Goal: Information Seeking & Learning: Find specific fact

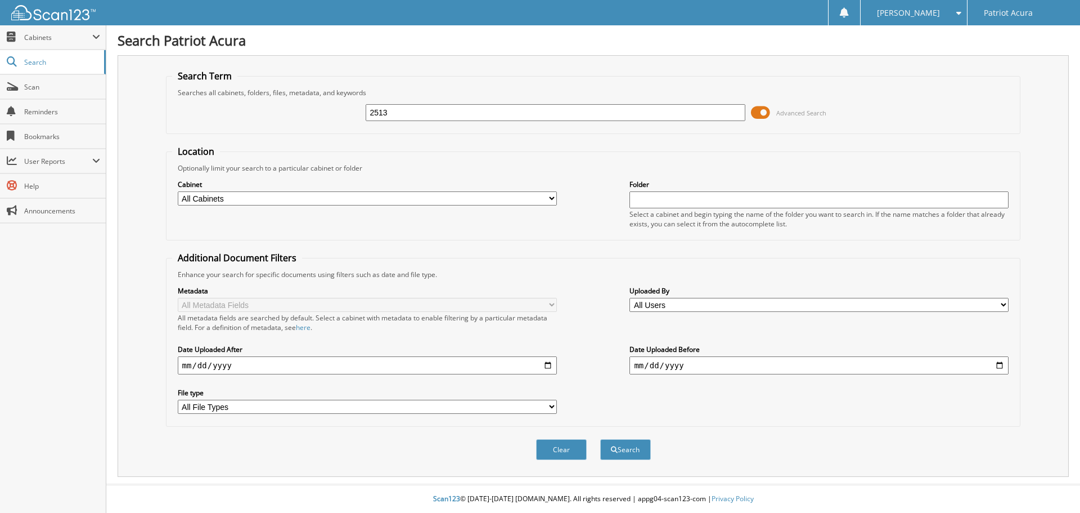
type input "2513"
click at [643, 435] on div "Clear Search" at bounding box center [593, 449] width 855 height 46
click at [631, 456] on button "Search" at bounding box center [625, 449] width 51 height 21
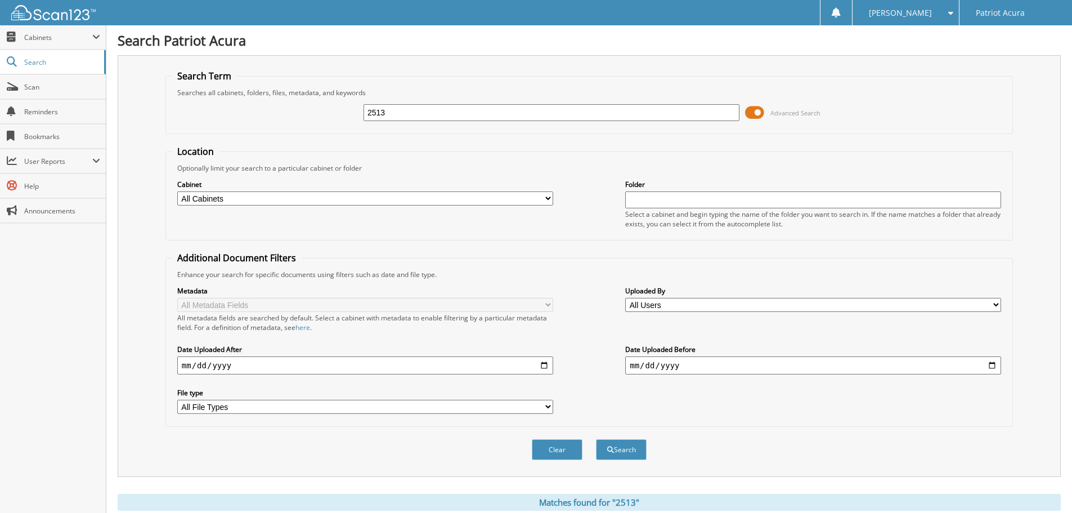
scroll to position [218, 0]
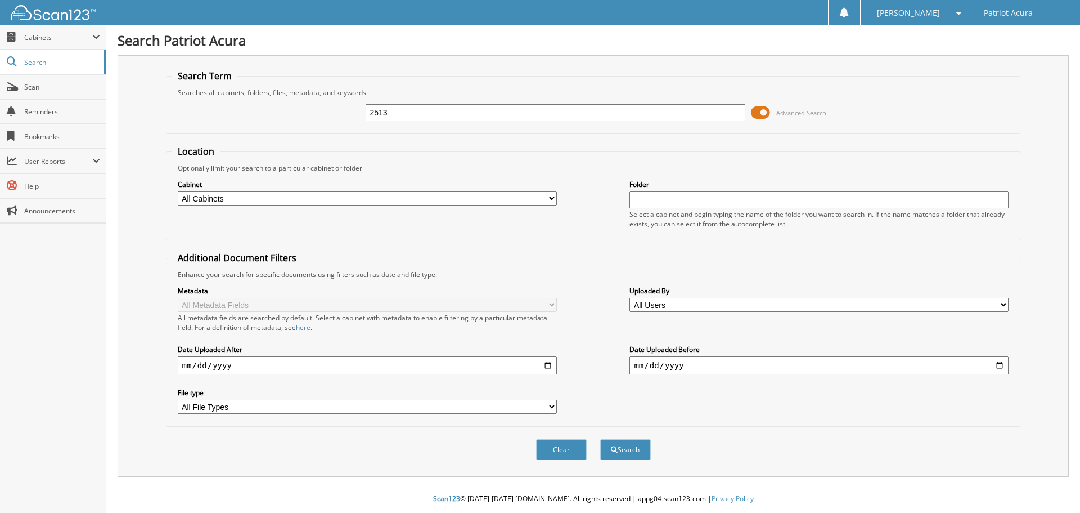
type input "2513"
click at [600, 439] on button "Search" at bounding box center [625, 449] width 51 height 21
